Goal: Task Accomplishment & Management: Use online tool/utility

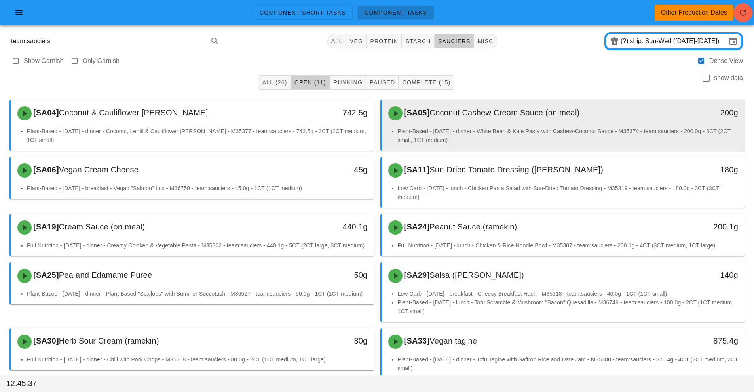
click at [482, 124] on div "[SA05] Coconut Cashew Cream Sauce (on meal)" at bounding box center [519, 113] width 270 height 24
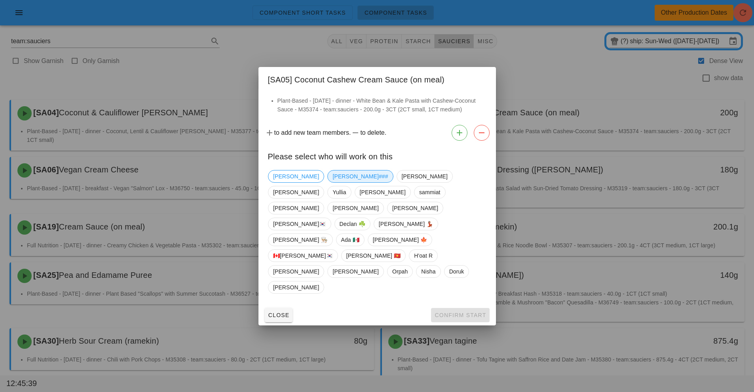
click at [333, 182] on span "[PERSON_NAME]###" at bounding box center [360, 176] width 55 height 12
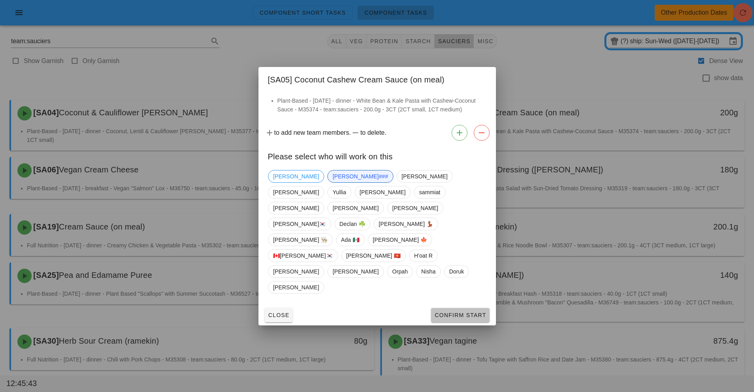
click at [464, 312] on span "Confirm Start" at bounding box center [460, 315] width 52 height 6
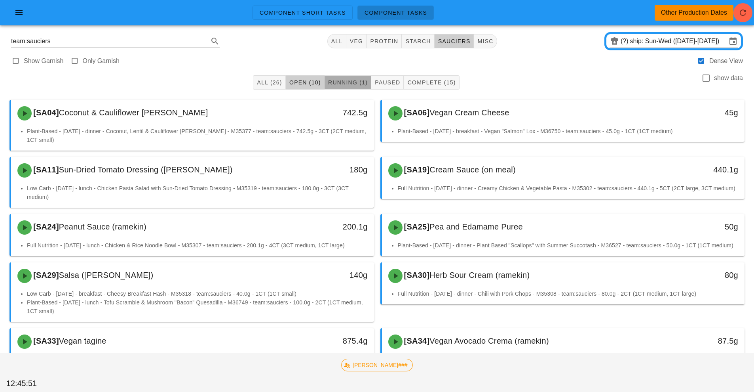
click at [345, 78] on button "Running (1)" at bounding box center [348, 82] width 47 height 14
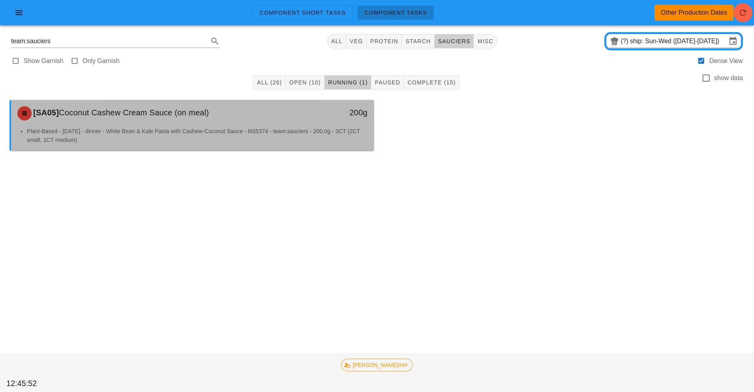
click at [301, 136] on li "Plant-Based - [DATE] - dinner - White Bean & Kale Pasta with Cashew-Coconut Sau…" at bounding box center [197, 135] width 341 height 17
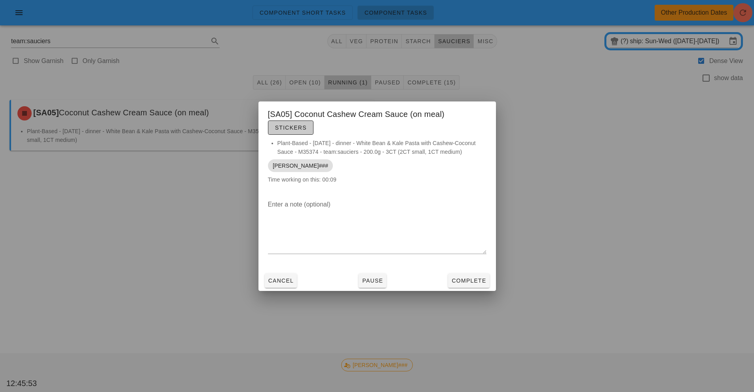
click at [290, 131] on button "Stickers" at bounding box center [291, 127] width 46 height 14
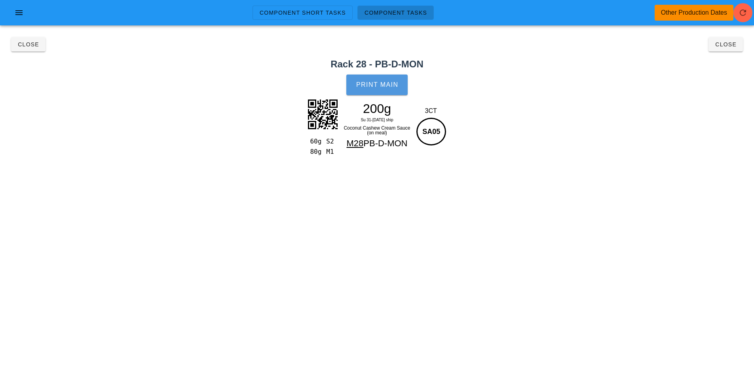
click at [379, 92] on button "Print Main" at bounding box center [376, 84] width 61 height 21
click at [25, 49] on button "Close" at bounding box center [28, 44] width 34 height 14
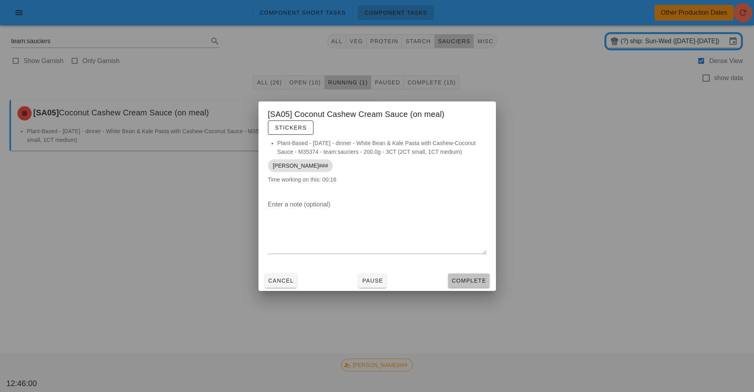
click at [464, 285] on button "Complete" at bounding box center [468, 280] width 41 height 14
